Goal: Check status

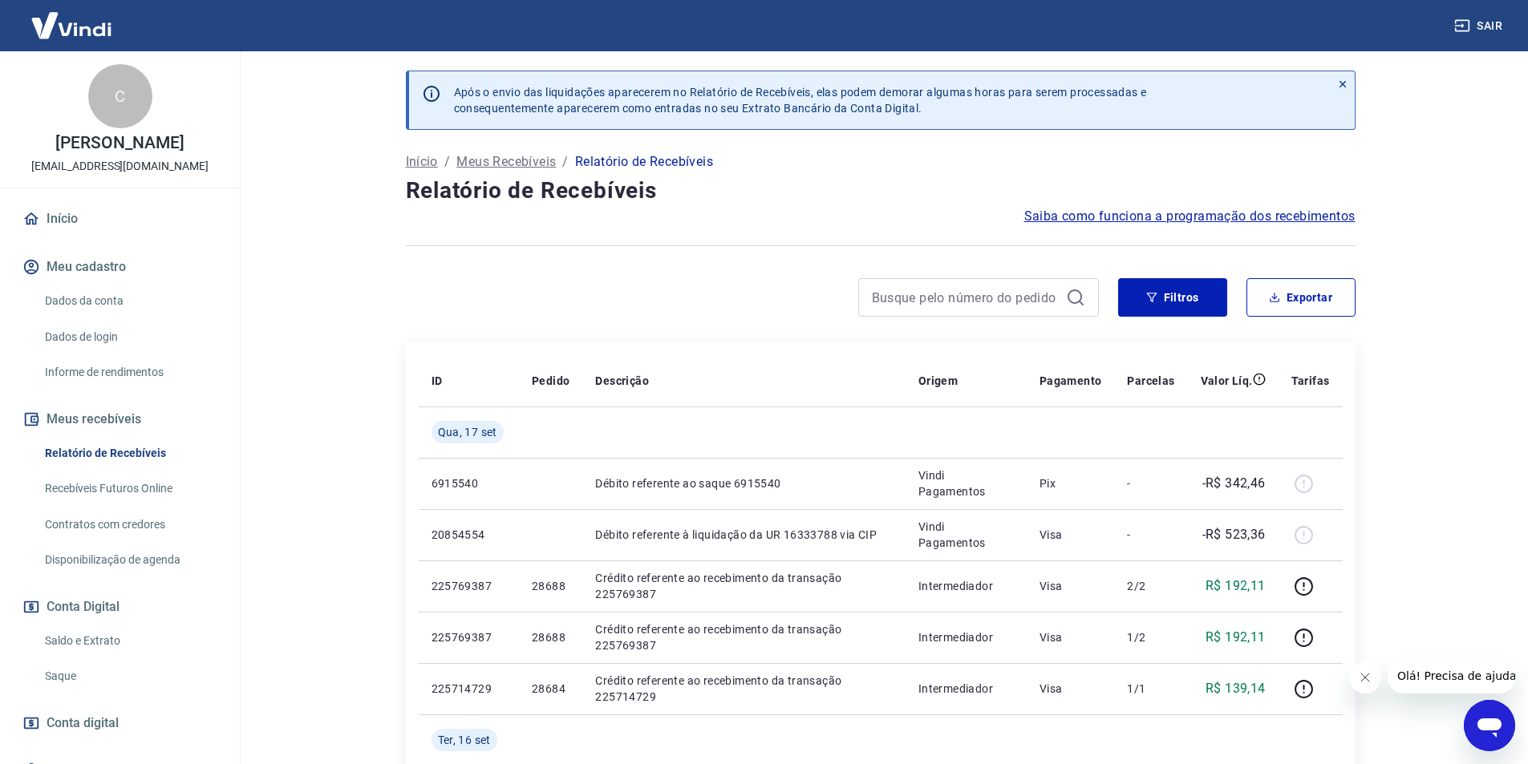
click at [98, 636] on link "Saldo e Extrato" at bounding box center [129, 641] width 182 height 33
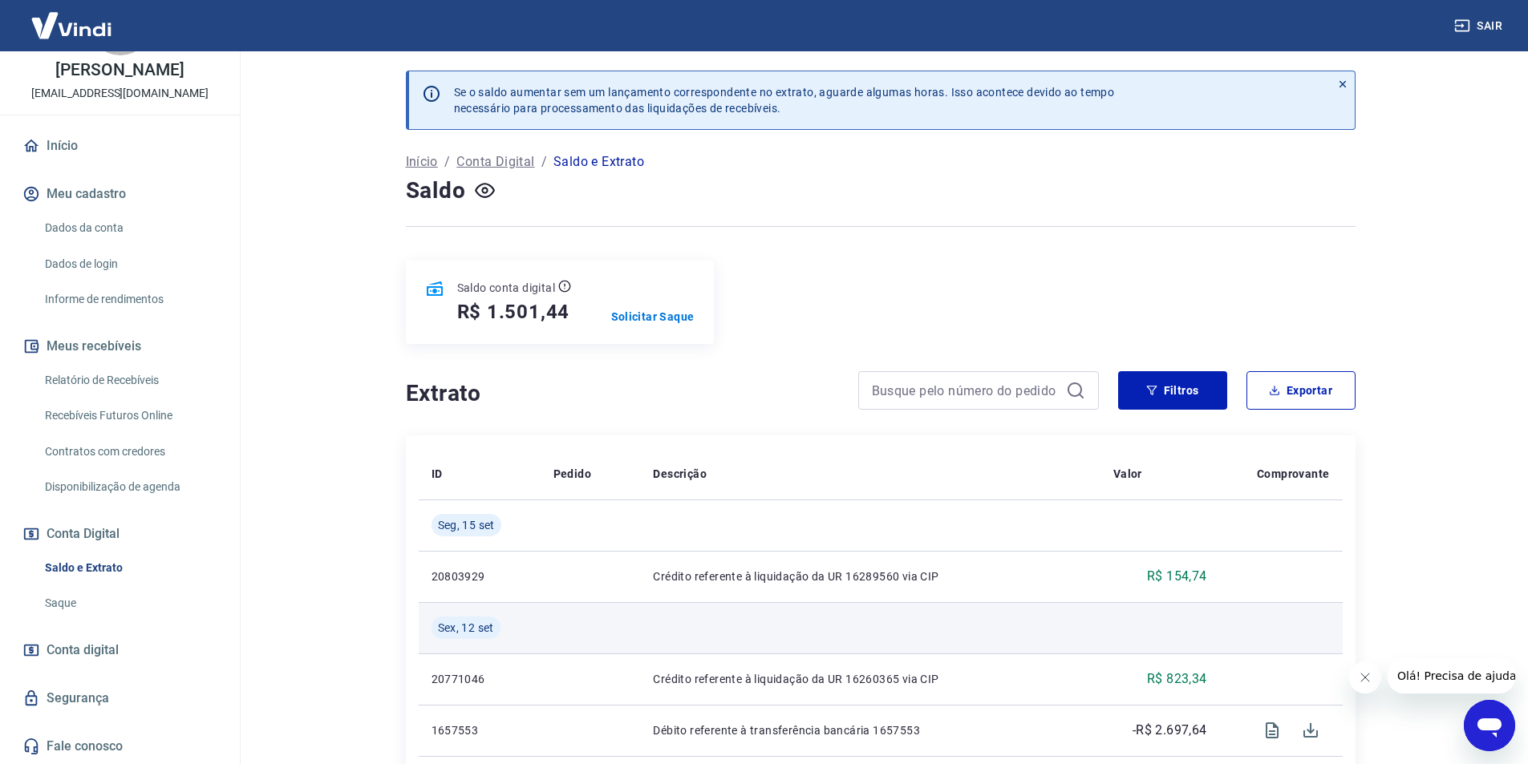
scroll to position [80, 0]
